Goal: Information Seeking & Learning: Learn about a topic

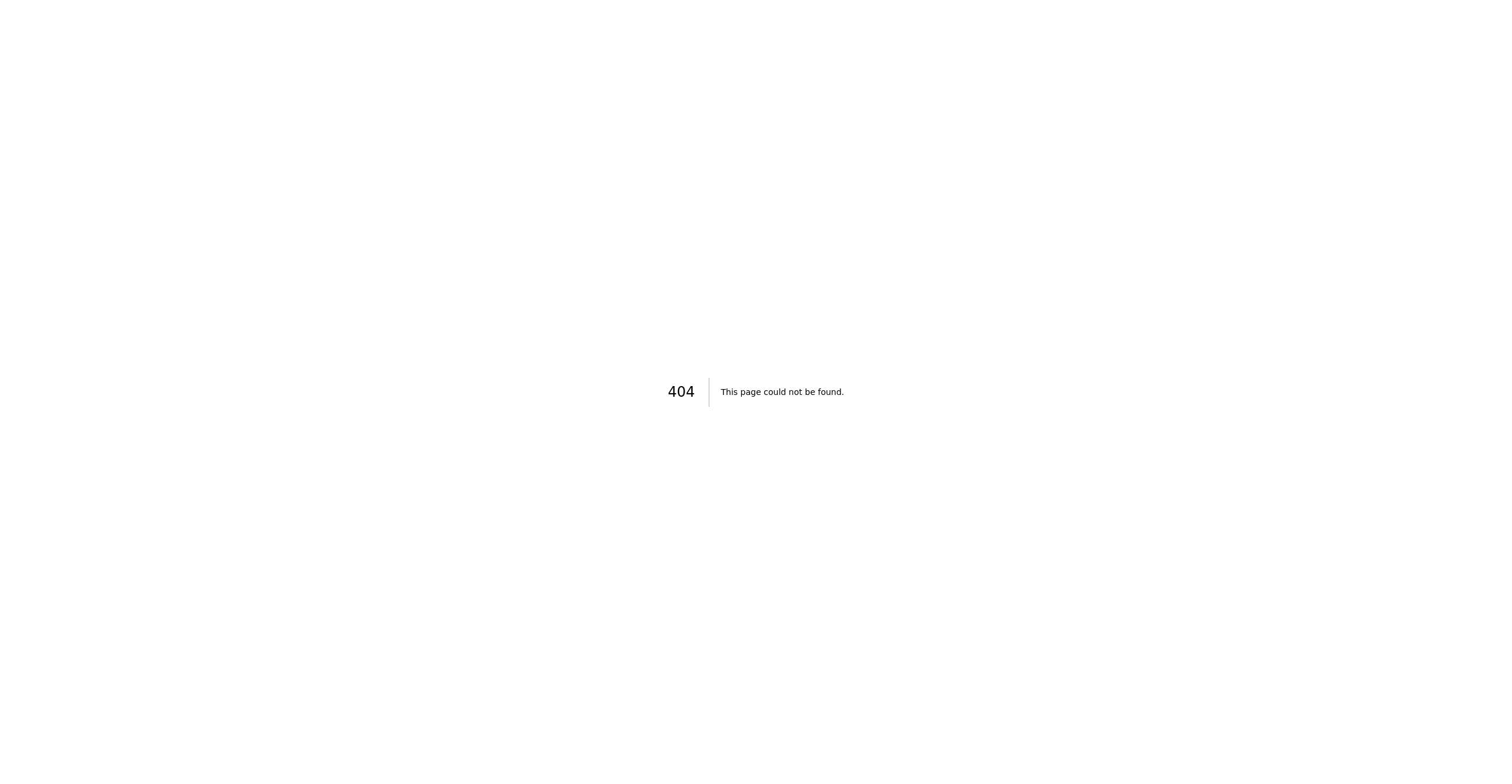
drag, startPoint x: 432, startPoint y: 286, endPoint x: 212, endPoint y: 249, distance: 223.1
click at [428, 284] on div "404 This page could not be found." at bounding box center [756, 392] width 1512 height 784
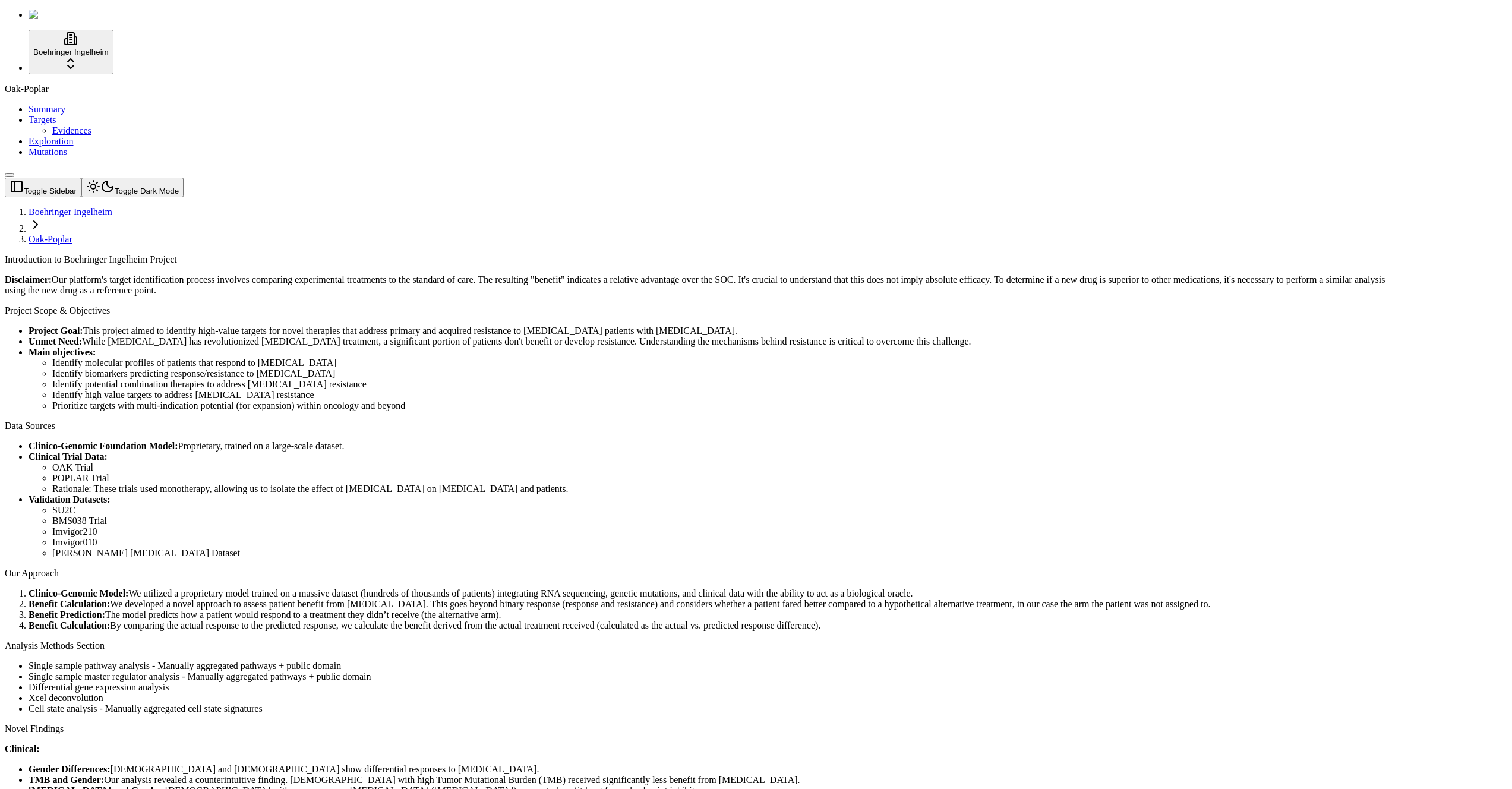
click at [62, 157] on link "Mutations" at bounding box center [48, 151] width 39 height 10
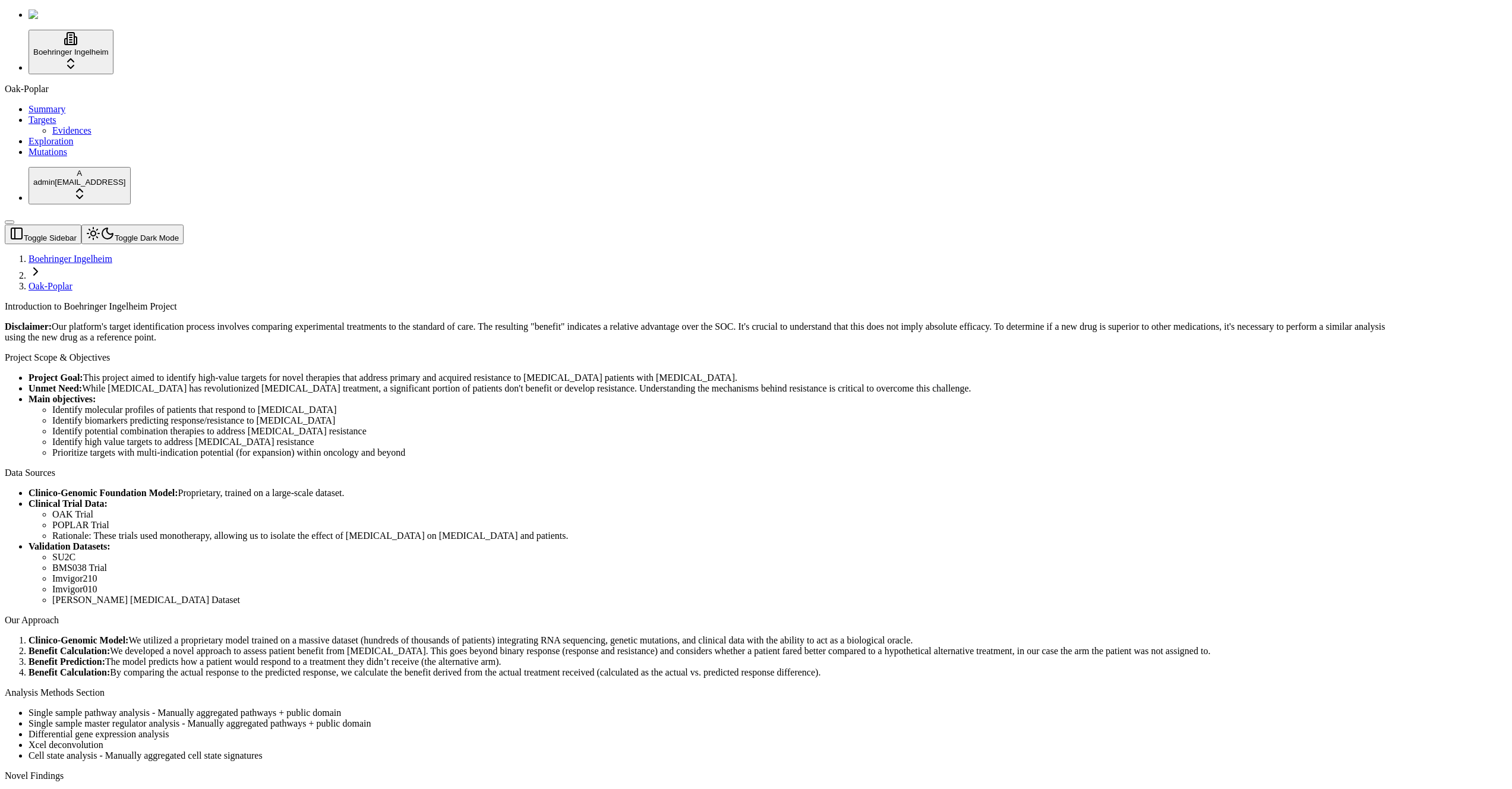
click at [461, 321] on p "Disclaimer: Our platform's target identification process involves comparing exp…" at bounding box center [698, 332] width 1388 height 21
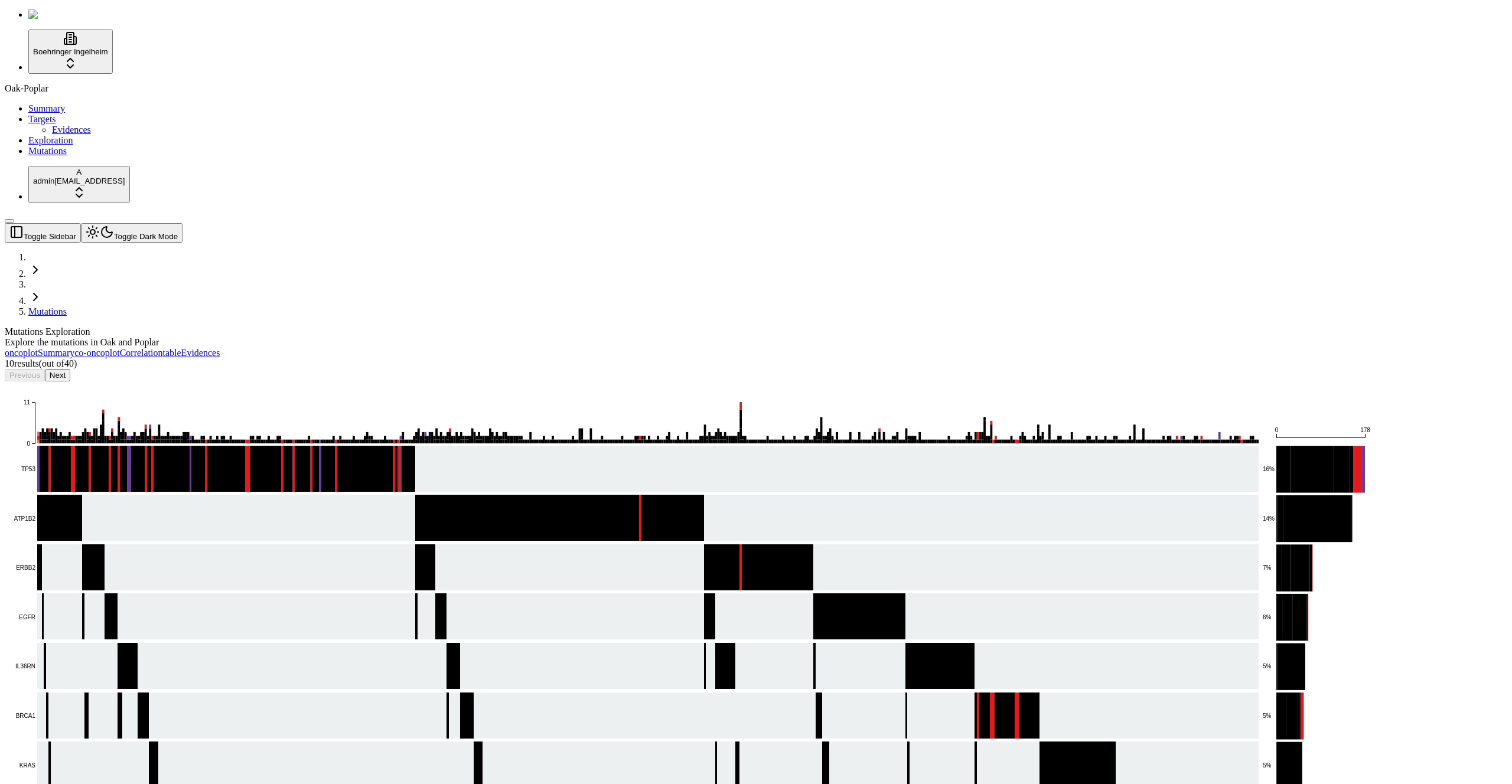
click at [479, 327] on div "Mutations Exploration Explore the mutations in Oak and Poplar" at bounding box center [699, 337] width 1389 height 21
click at [190, 432] on rect "EA-d041f20762 - Missense_Mutation: 2 mutations" at bounding box center [188, 436] width 3 height 8
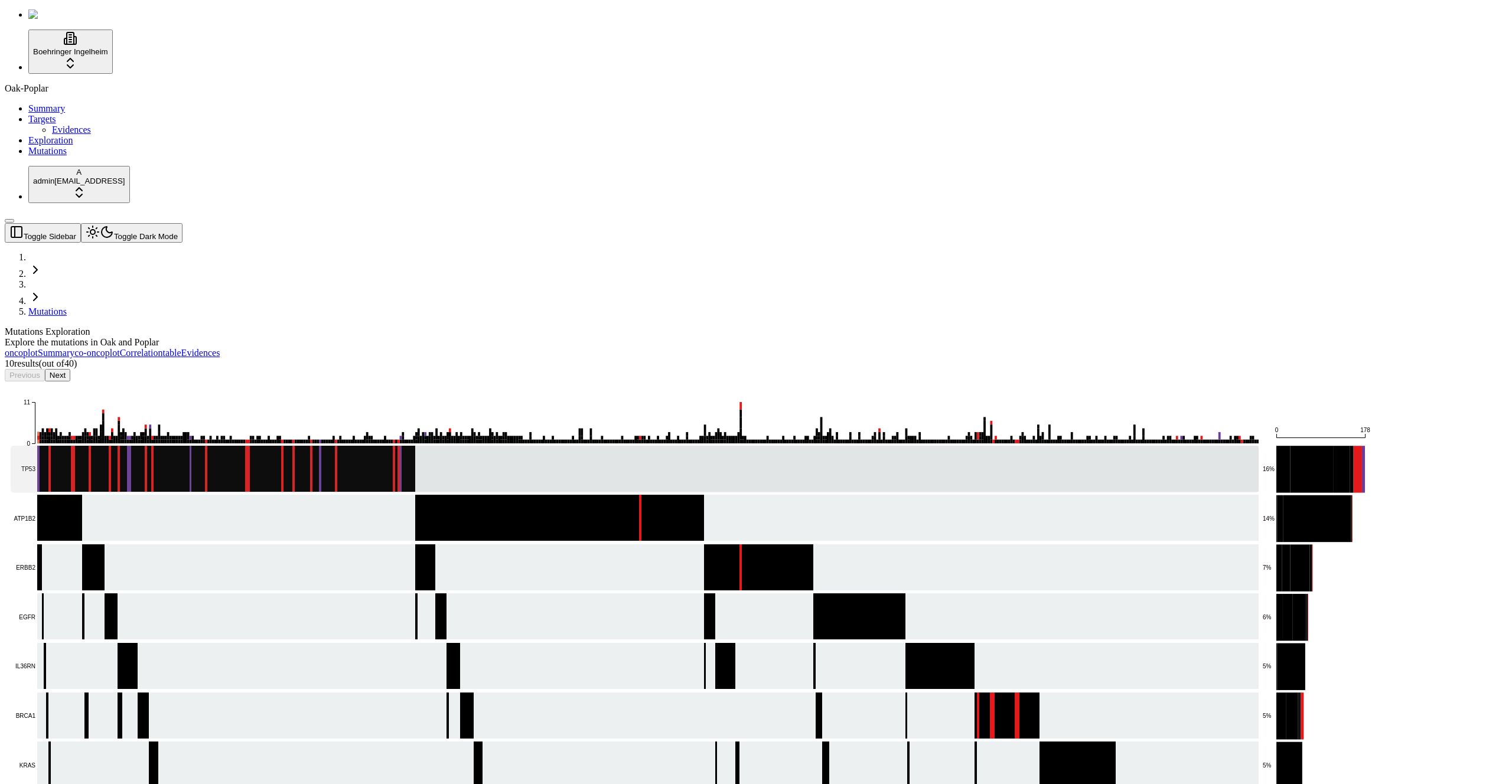
click at [312, 446] on rect at bounding box center [634, 469] width 1248 height 47
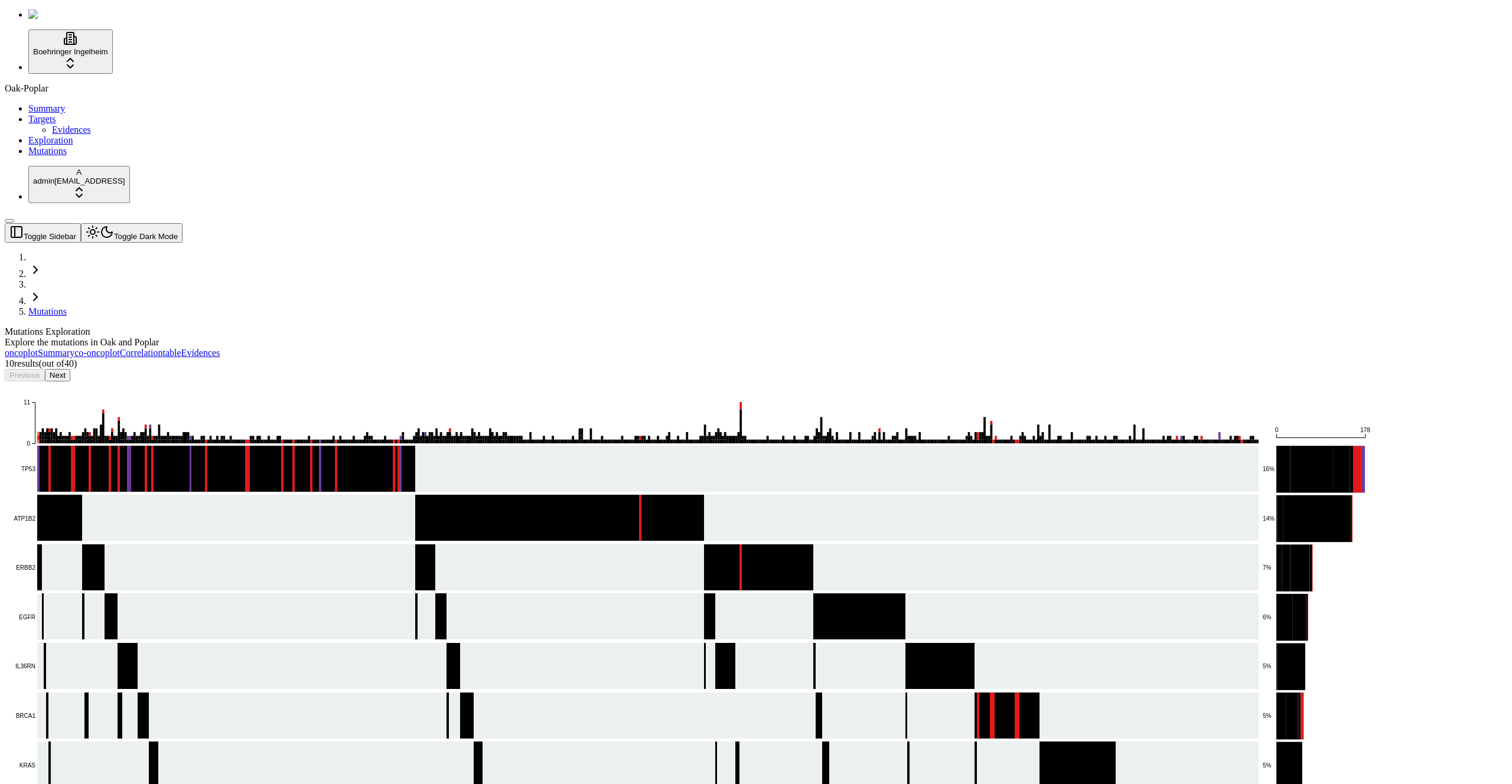
click at [492, 327] on div "Mutations Exploration Explore the mutations in Oak and Poplar" at bounding box center [699, 337] width 1389 height 21
click at [491, 327] on div "Mutations Exploration Explore the mutations in Oak and Poplar" at bounding box center [699, 337] width 1389 height 21
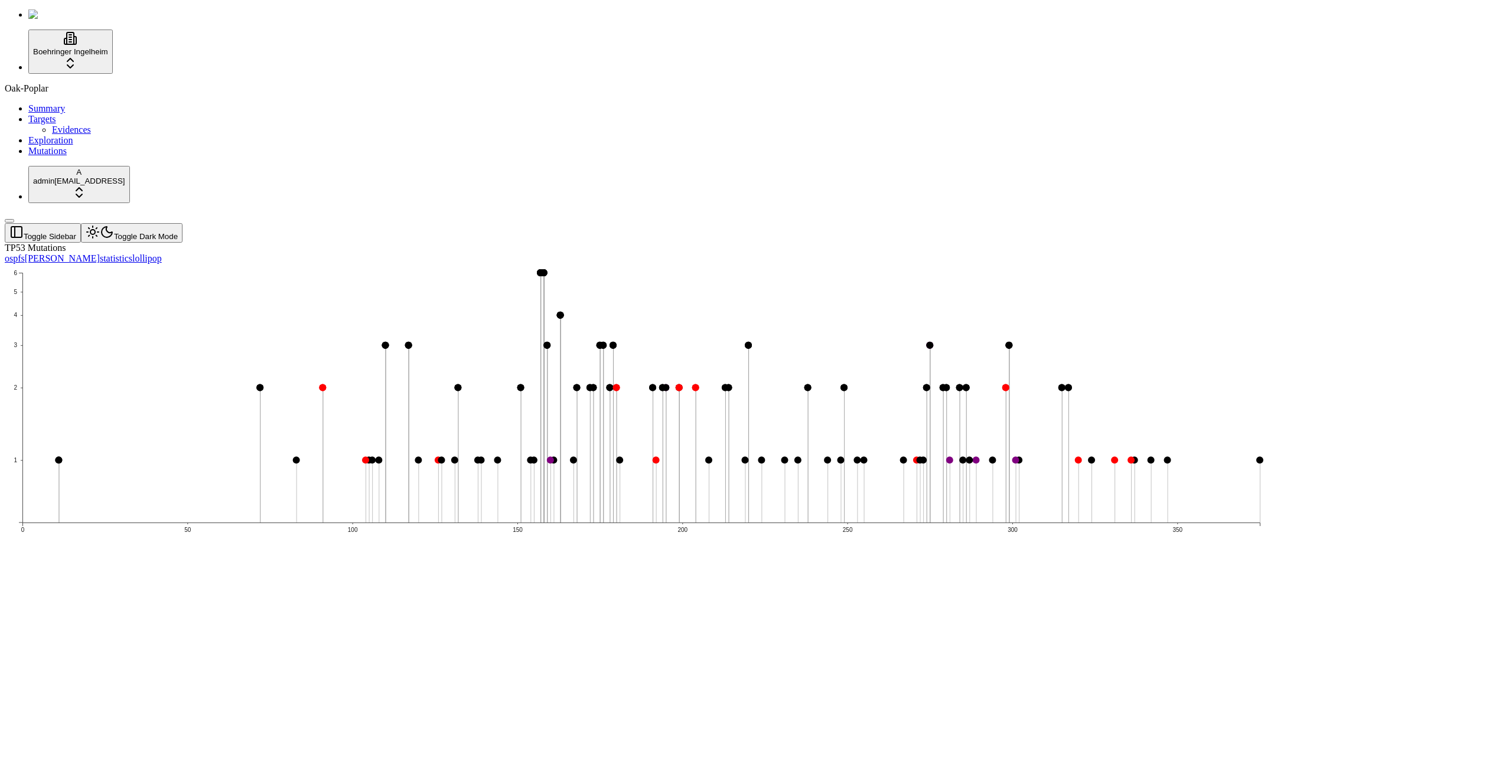
click at [85, 134] on link "Evidences" at bounding box center [71, 129] width 39 height 10
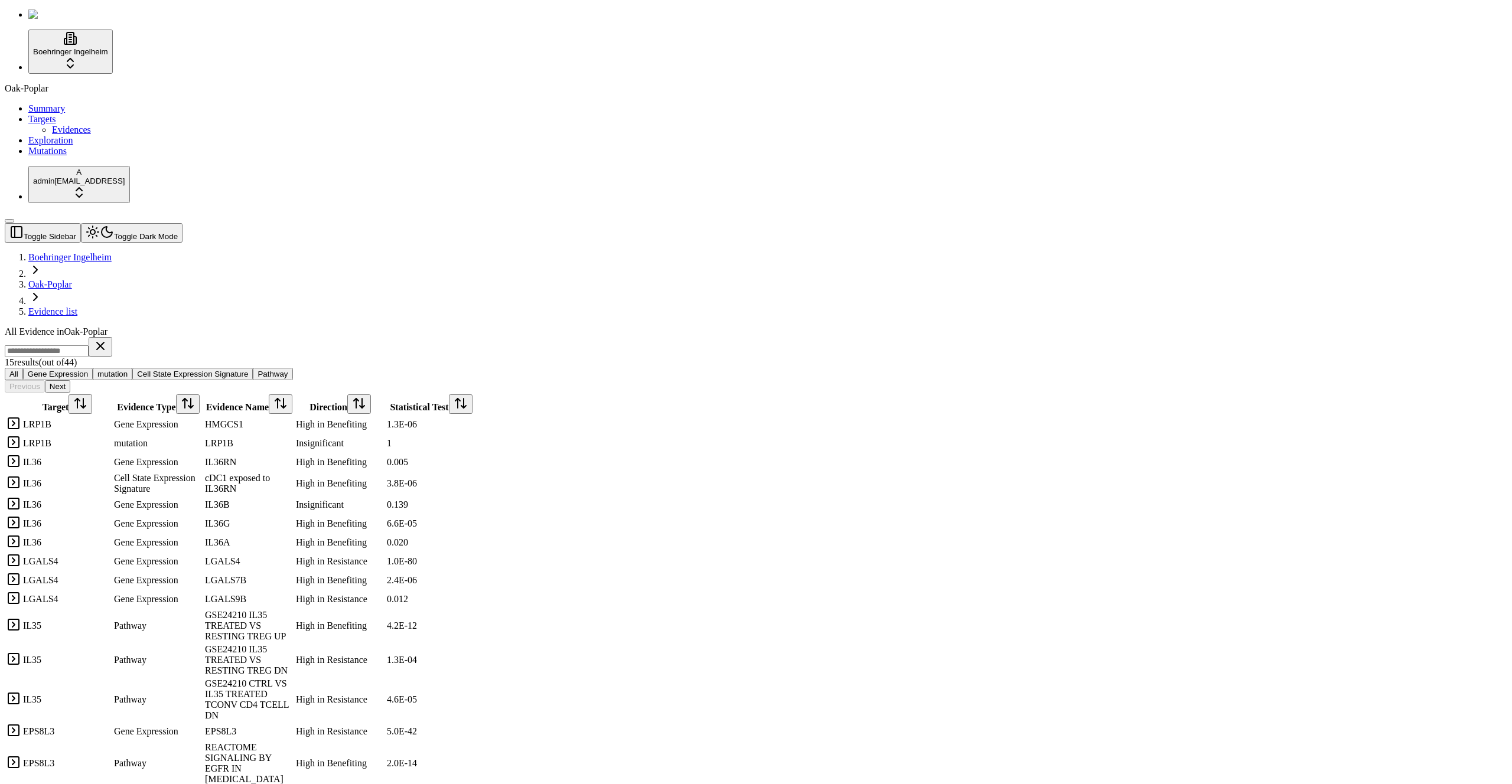
click at [21, 422] on link at bounding box center [13, 427] width 14 height 10
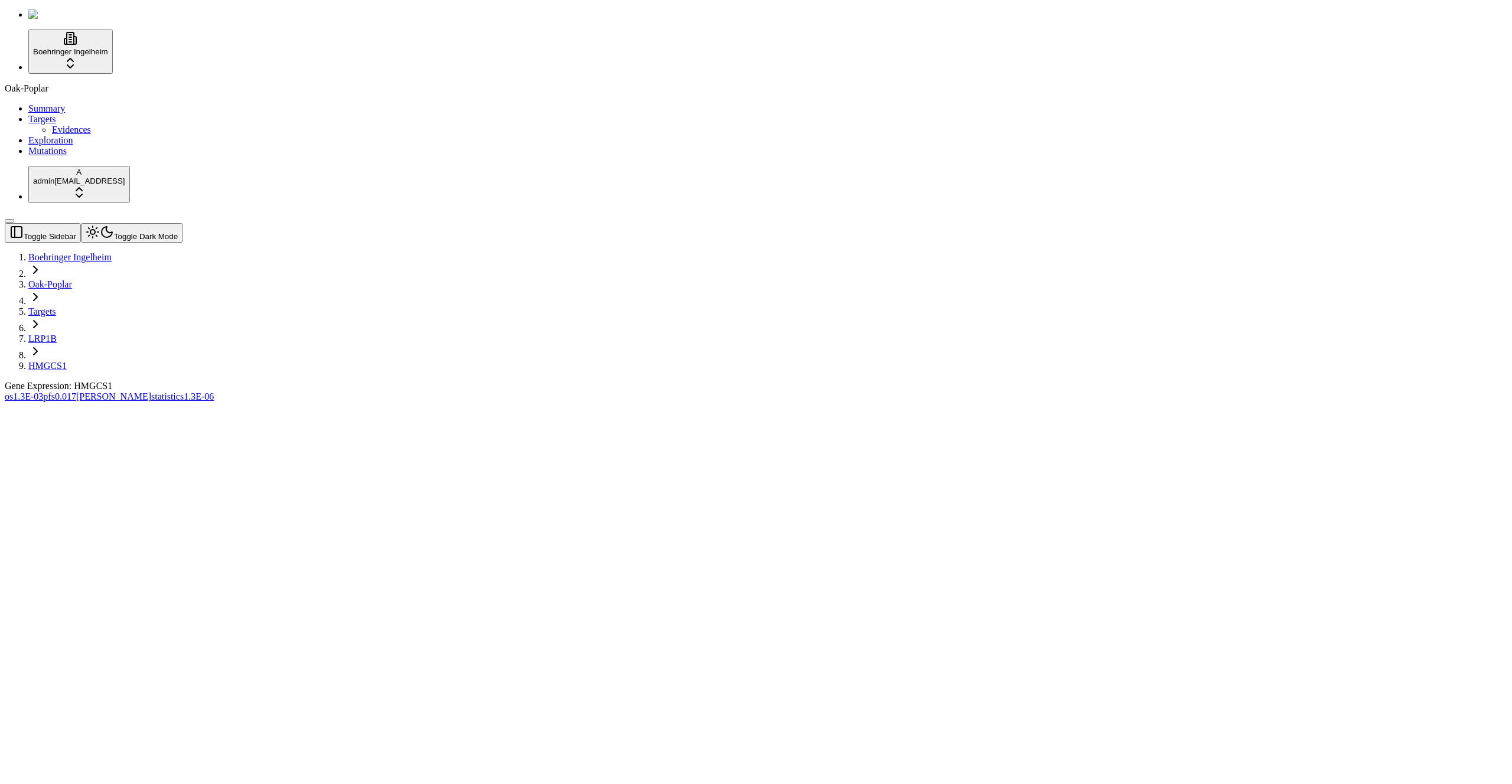
click at [95, 156] on div "Oak-Poplar Summary Targets Evidences Exploration Mutations" at bounding box center [756, 120] width 1503 height 73
click at [76, 391] on span "0.017" at bounding box center [66, 396] width 21 height 10
click at [961, 381] on div "Gene Expression: HMGCS1 os 1.3E-03 pfs 0.017 orr statistics 1.3E-06 KM Predicti…" at bounding box center [699, 710] width 1389 height 660
click at [340, 402] on button "KM Predictive High And Low by Treatment PFS" at bounding box center [252, 408] width 174 height 13
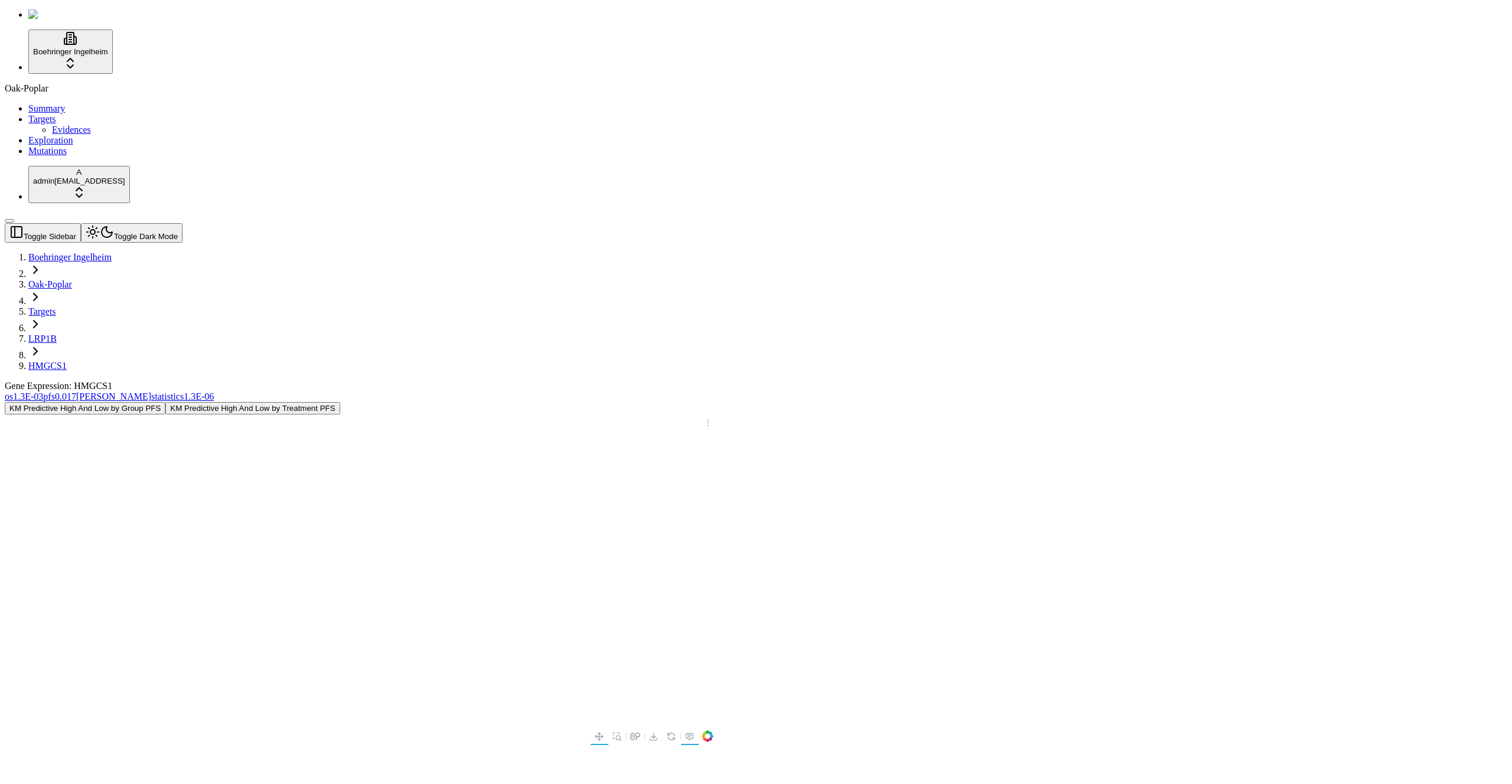
drag, startPoint x: 1223, startPoint y: 68, endPoint x: 1170, endPoint y: 93, distance: 58.6
click at [43, 391] on span "1.3E-03" at bounding box center [28, 396] width 30 height 10
click at [306, 402] on button "KM Predictive Quantile 4 by Group OS" at bounding box center [234, 408] width 144 height 13
click at [477, 402] on button "KM Predictive High And Low by Treatment OS" at bounding box center [391, 408] width 170 height 13
drag, startPoint x: 746, startPoint y: 132, endPoint x: 722, endPoint y: 135, distance: 24.2
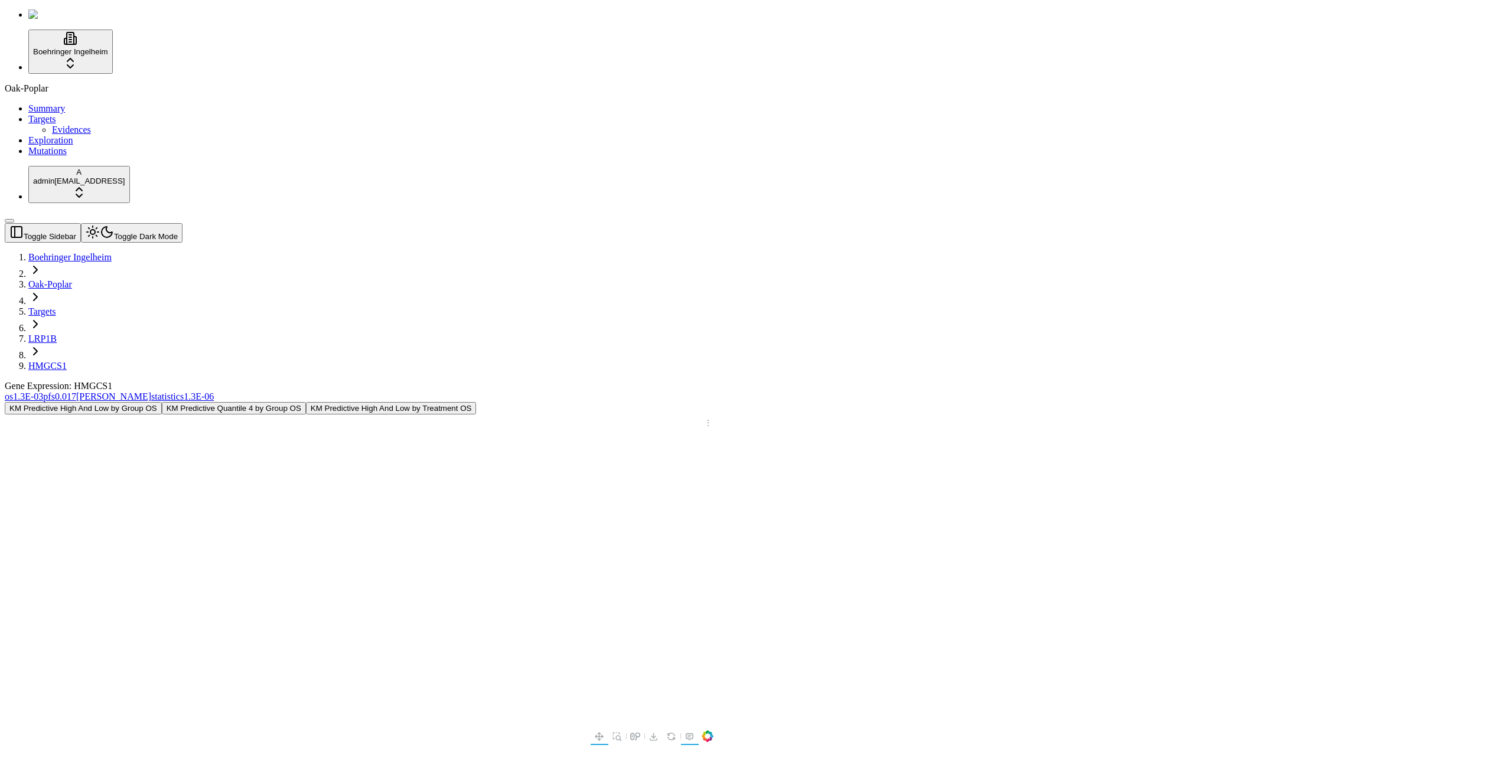
click at [306, 402] on button "KM Predictive Quantile 4 by Group OS" at bounding box center [234, 408] width 144 height 13
click at [162, 402] on button "KM Predictive High And Low by Group OS" at bounding box center [83, 408] width 157 height 13
click at [638, 381] on div "Gene Expression: HMGCS1" at bounding box center [699, 386] width 1389 height 11
click at [322, 402] on div "KM Predictive High And Low by Group OS KM Predictive Quantile 4 by Group OS KM …" at bounding box center [699, 721] width 1389 height 638
click at [60, 156] on link "Mutations" at bounding box center [48, 150] width 39 height 10
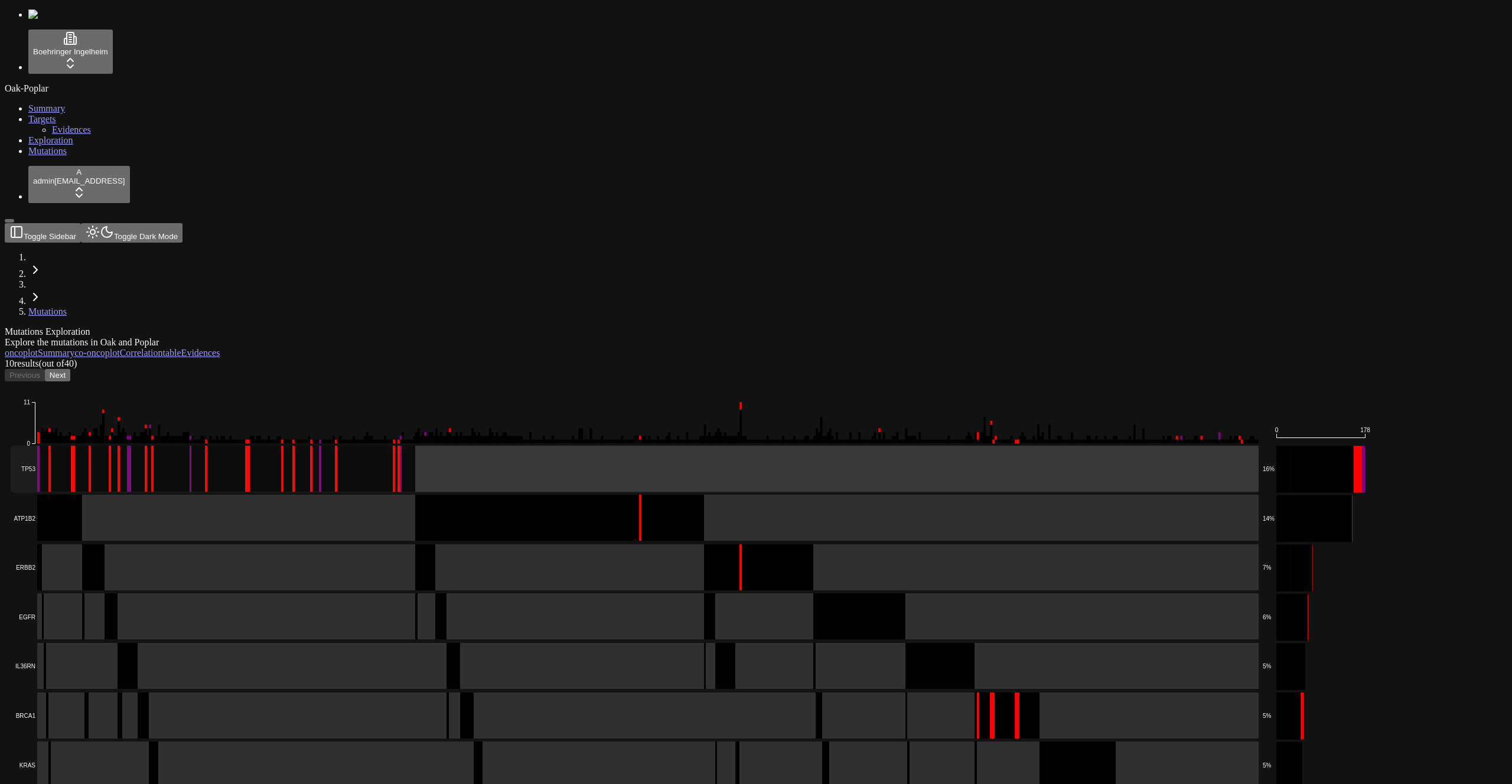
click at [862, 446] on rect at bounding box center [634, 469] width 1248 height 47
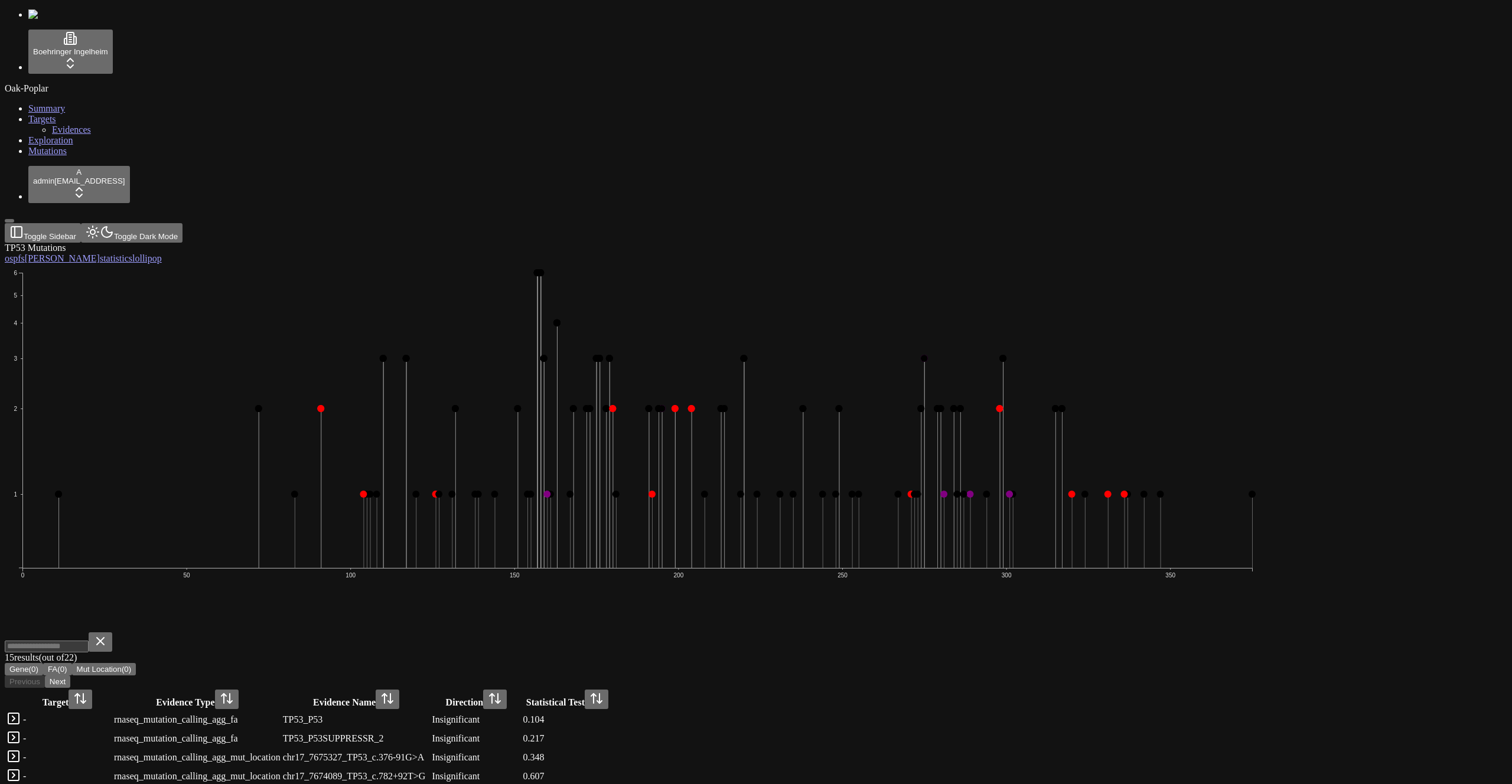
click at [709, 456] on icon "1 2 3 4 5 6 0 50 100 150 200 250 300 350" at bounding box center [637, 447] width 1265 height 366
click at [34, 254] on link "os 0.053" at bounding box center [19, 258] width 29 height 10
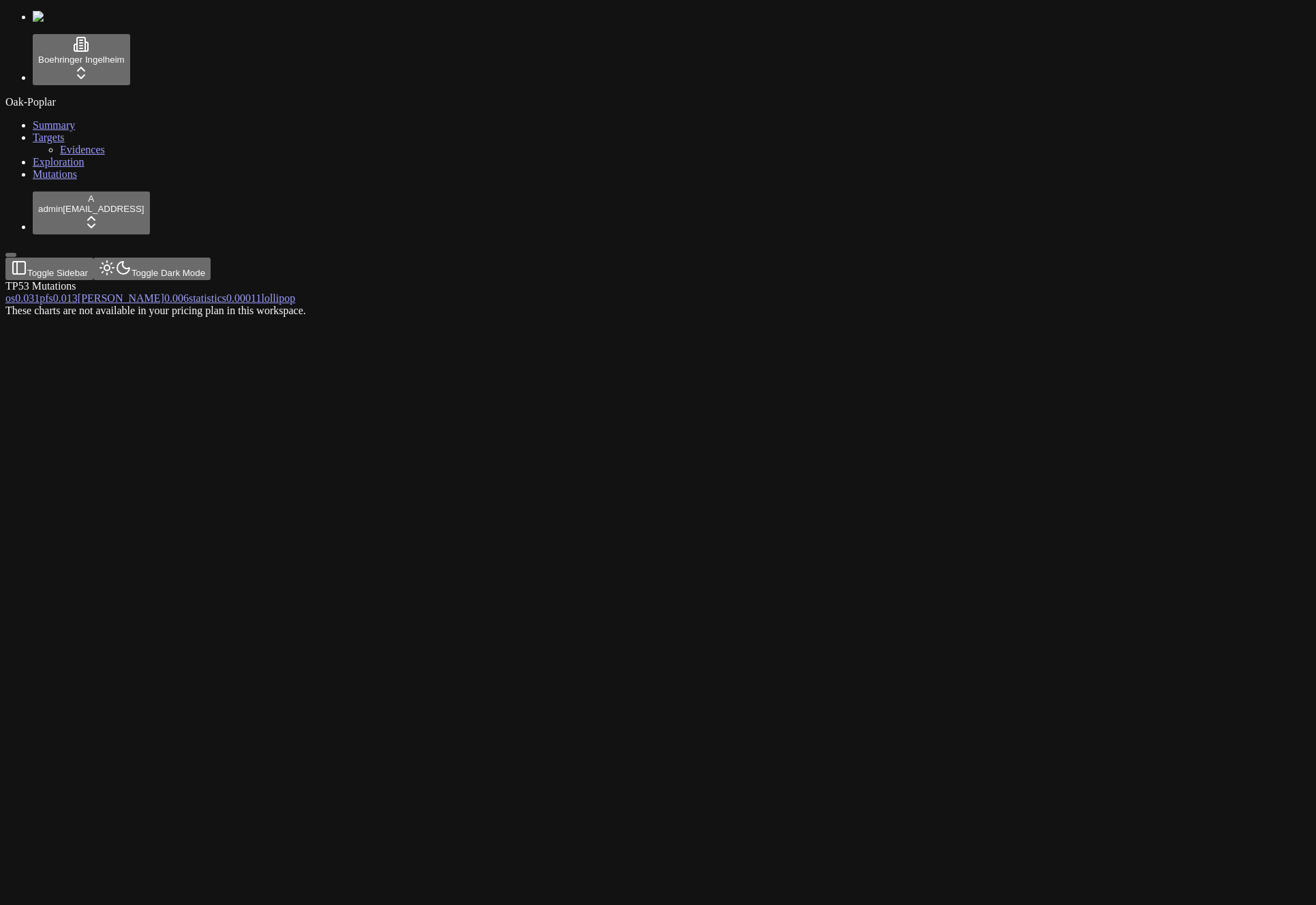
click at [471, 305] on div "These charts are not available in your pricing plan in this workspace." at bounding box center [592, 311] width 1175 height 12
drag, startPoint x: 857, startPoint y: 68, endPoint x: 850, endPoint y: 79, distance: 13.0
click at [15, 293] on span "os" at bounding box center [10, 298] width 9 height 12
click at [850, 305] on div "These charts are not available in your pricing plan in this workspace." at bounding box center [592, 311] width 1175 height 12
click at [39, 293] on span "0.053" at bounding box center [28, 298] width 25 height 12
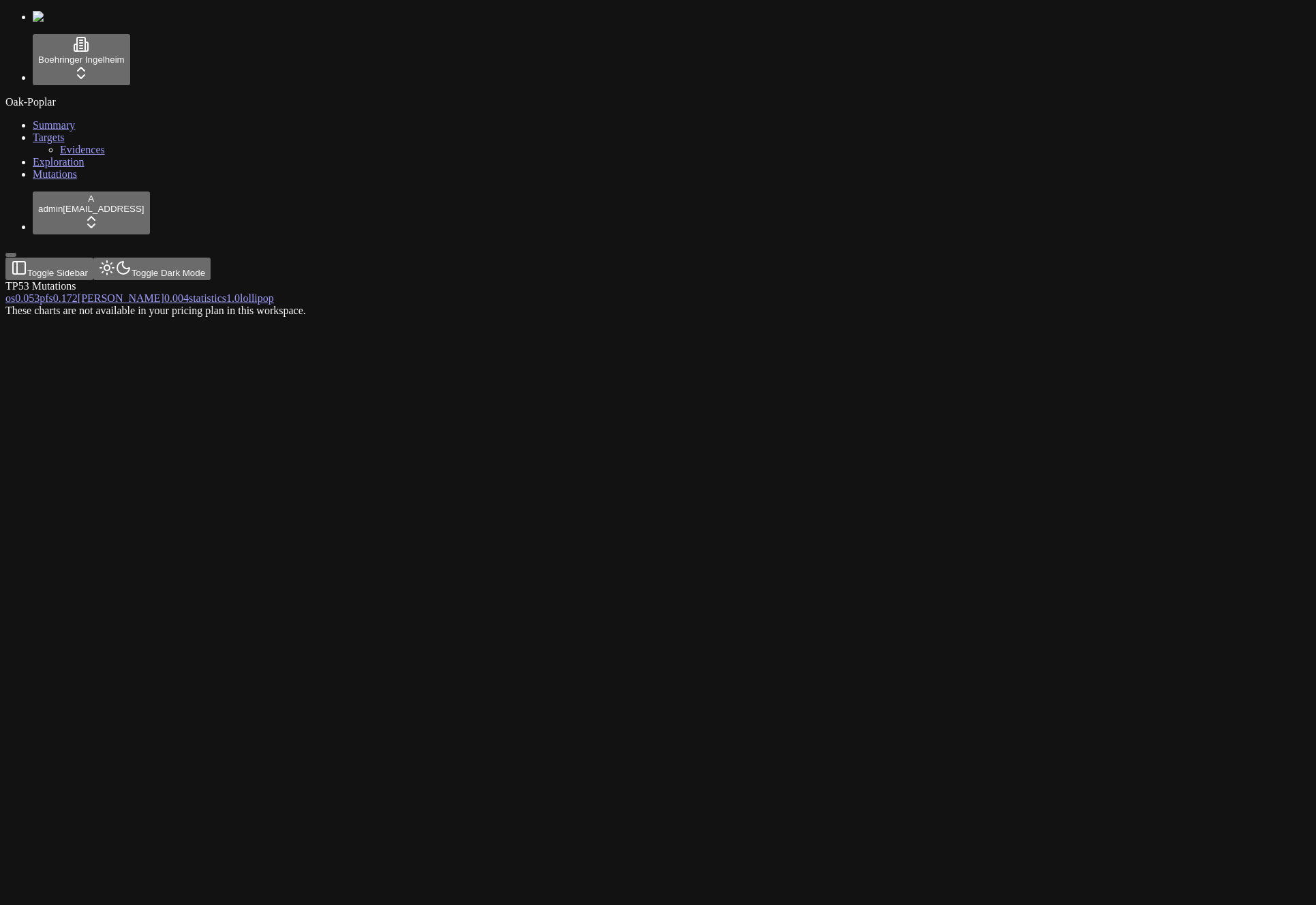
click at [78, 293] on link "pfs 0.172" at bounding box center [58, 298] width 38 height 12
click at [189, 293] on span "0.004" at bounding box center [177, 298] width 25 height 12
click at [240, 293] on span "1.0" at bounding box center [234, 298] width 14 height 12
click at [16, 253] on button "Toggle Sidebar" at bounding box center [11, 254] width 11 height 4
click at [19, 257] on button "Toggle Sidebar" at bounding box center [49, 268] width 88 height 22
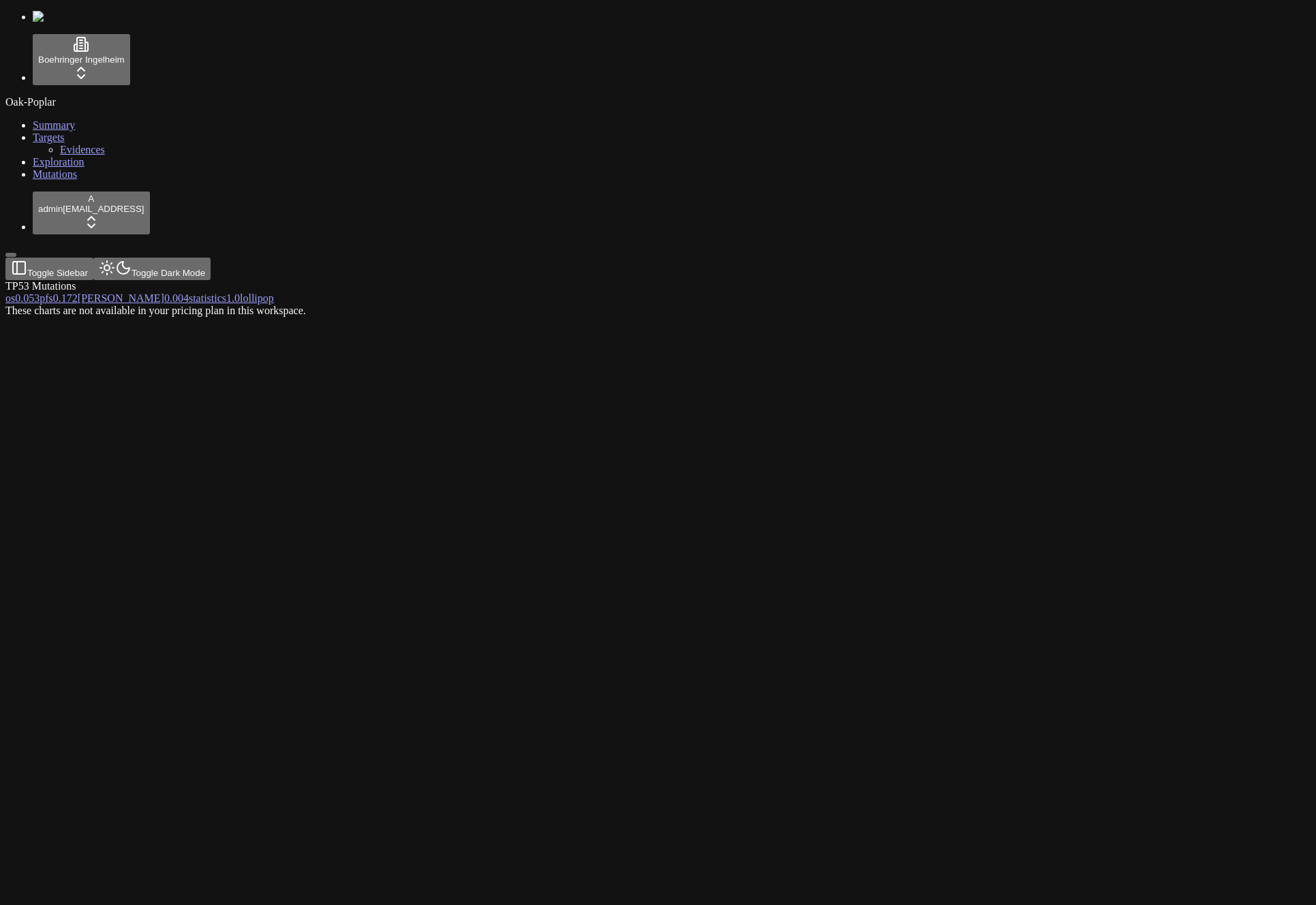
click at [197, 317] on div "These charts are not available in your pricing plan in this workspace." at bounding box center [592, 311] width 1175 height 12
click at [562, 280] on div "TP53 Mutations os 0.053 pfs 0.172 orr 0.004 statistics 1.0 lollipop These chart…" at bounding box center [592, 299] width 1175 height 37
click at [559, 317] on div "These charts are not available in your pricing plan in this workspace." at bounding box center [592, 311] width 1175 height 12
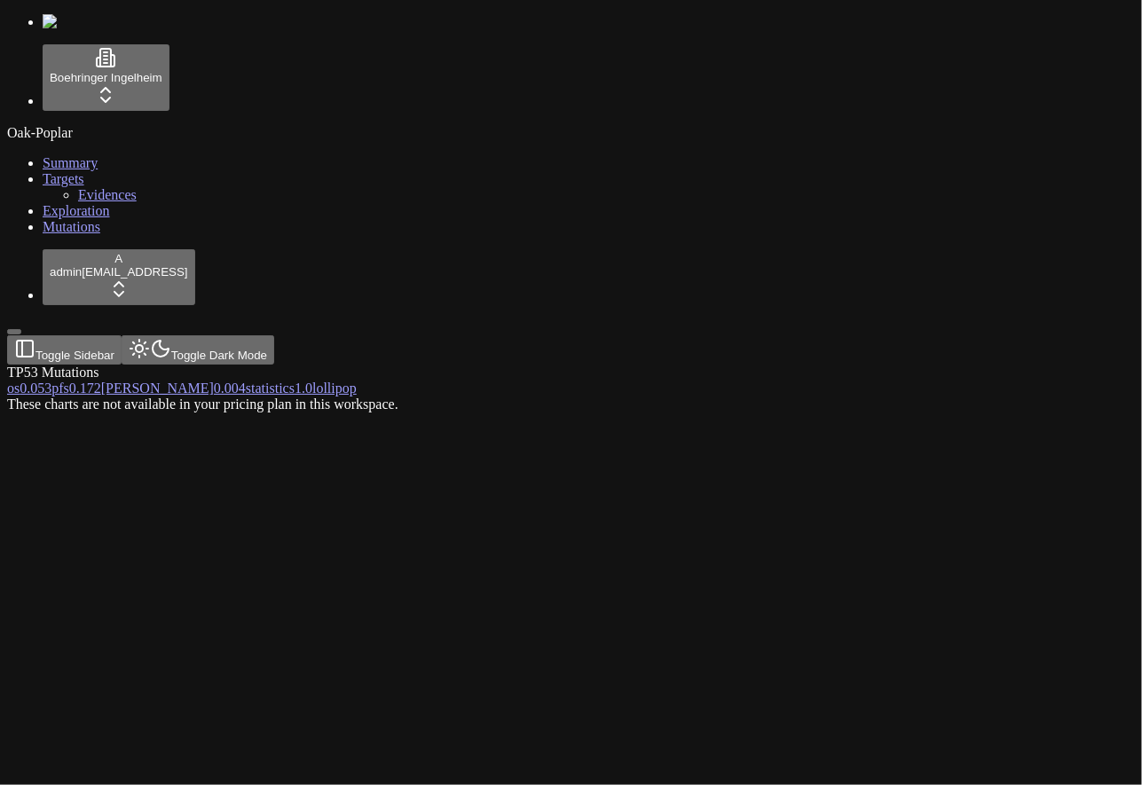
click at [704, 413] on div "These charts are not available in your pricing plan in this workspace." at bounding box center [485, 405] width 957 height 16
click at [457, 397] on div "These charts are not available in your pricing plan in this workspace." at bounding box center [485, 405] width 957 height 16
drag, startPoint x: 458, startPoint y: 278, endPoint x: 437, endPoint y: 275, distance: 21.5
click at [459, 397] on div "These charts are not available in your pricing plan in this workspace." at bounding box center [485, 405] width 957 height 16
click at [319, 397] on div at bounding box center [485, 397] width 957 height 0
